Goal: Obtain resource: Download file/media

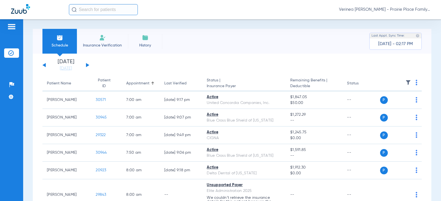
click at [88, 65] on button at bounding box center [87, 65] width 3 height 4
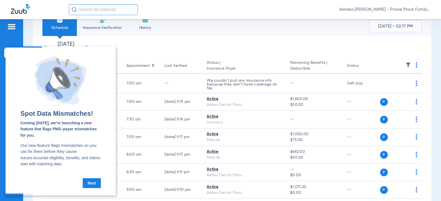
scroll to position [28, 0]
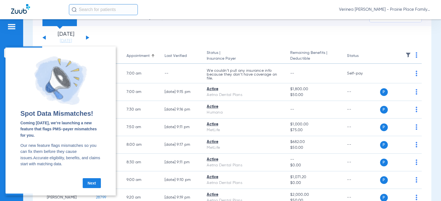
click at [95, 187] on link "Next" at bounding box center [92, 184] width 18 height 10
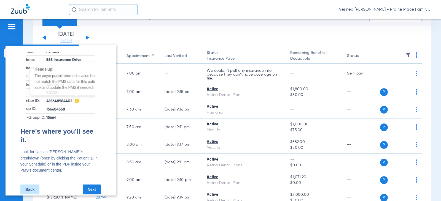
click at [92, 185] on link "Next" at bounding box center [92, 190] width 18 height 10
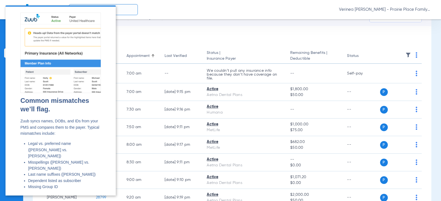
click at [92, 185] on div "Common mismatches we’ll flag. Zuub syncs names, DOBs, and IDs from your PMS and…" at bounding box center [60, 146] width 80 height 106
click at [92, 200] on link "Close" at bounding box center [90, 205] width 20 height 10
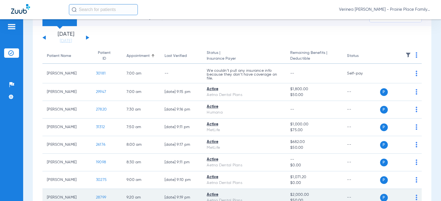
click at [101, 198] on span "28799" at bounding box center [101, 198] width 10 height 4
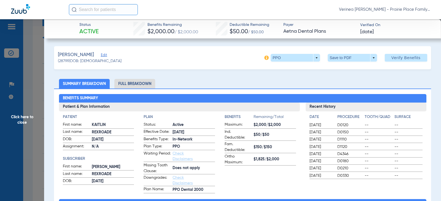
click at [133, 86] on li "Full Breakdown" at bounding box center [134, 84] width 41 height 10
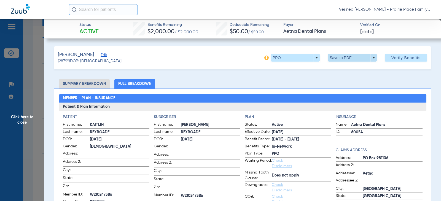
click at [351, 57] on span at bounding box center [352, 57] width 13 height 13
click at [344, 71] on button "insert_drive_file Save to PDF" at bounding box center [345, 68] width 42 height 11
click at [31, 120] on span "Click here to close" at bounding box center [22, 119] width 44 height 201
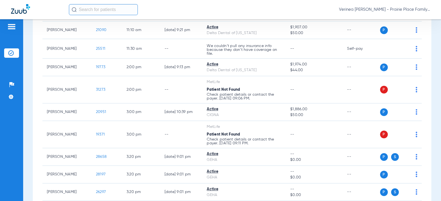
scroll to position [331, 0]
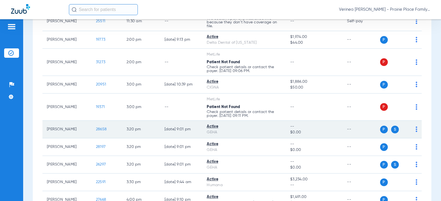
click at [96, 131] on span "28658" at bounding box center [101, 130] width 11 height 4
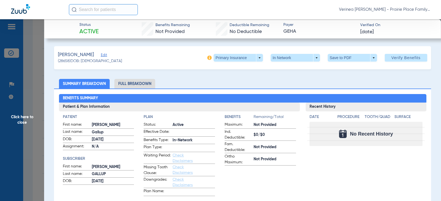
click at [130, 83] on li "Full Breakdown" at bounding box center [134, 84] width 41 height 10
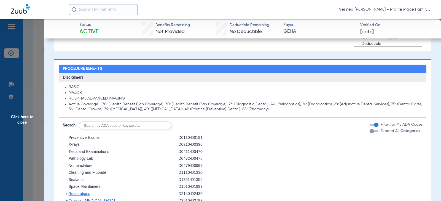
scroll to position [386, 0]
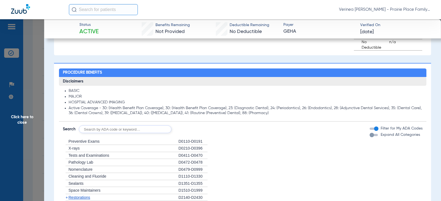
click at [24, 112] on span "Click here to close" at bounding box center [22, 119] width 44 height 201
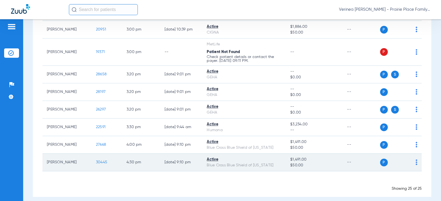
click at [96, 161] on span "30445" at bounding box center [101, 163] width 11 height 4
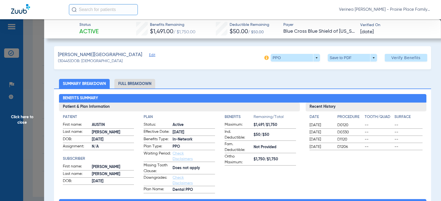
click at [142, 81] on li "Full Breakdown" at bounding box center [134, 84] width 41 height 10
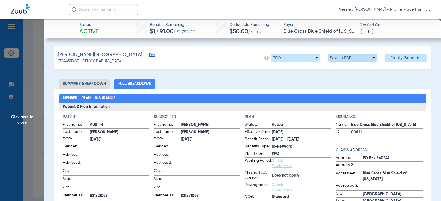
click at [353, 57] on span at bounding box center [352, 57] width 13 height 13
click at [348, 68] on span "Save to PDF" at bounding box center [350, 69] width 22 height 4
drag, startPoint x: 37, startPoint y: 120, endPoint x: 31, endPoint y: 120, distance: 6.1
click at [36, 120] on span "Click here to close" at bounding box center [22, 119] width 44 height 201
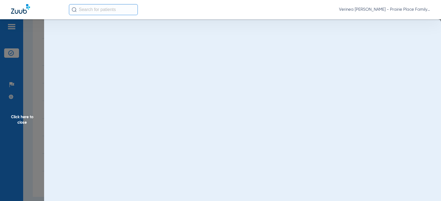
click at [31, 120] on span "Click here to close" at bounding box center [22, 119] width 44 height 201
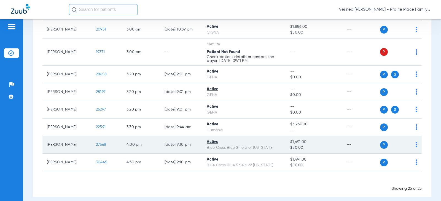
click at [96, 146] on span "27668" at bounding box center [101, 145] width 10 height 4
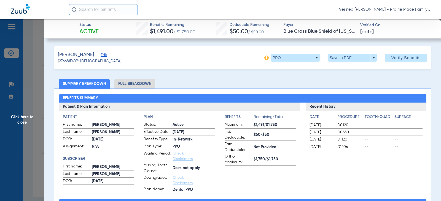
click at [143, 83] on li "Full Breakdown" at bounding box center [134, 84] width 41 height 10
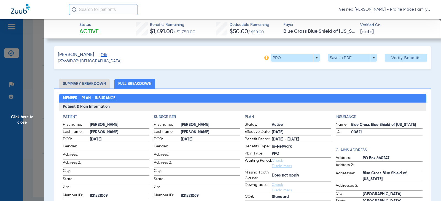
click at [371, 68] on div "[PERSON_NAME] Edit (27668) DOB: [DEMOGRAPHIC_DATA] PPO arrow_drop_down Save to …" at bounding box center [242, 57] width 377 height 23
click at [355, 55] on span at bounding box center [352, 57] width 13 height 13
click at [341, 70] on span "Save to PDF" at bounding box center [350, 69] width 22 height 4
click at [27, 120] on span "Click here to close" at bounding box center [22, 119] width 44 height 201
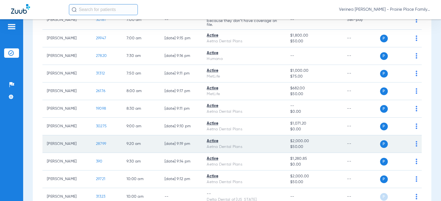
scroll to position [0, 0]
